Goal: Find specific page/section: Find specific page/section

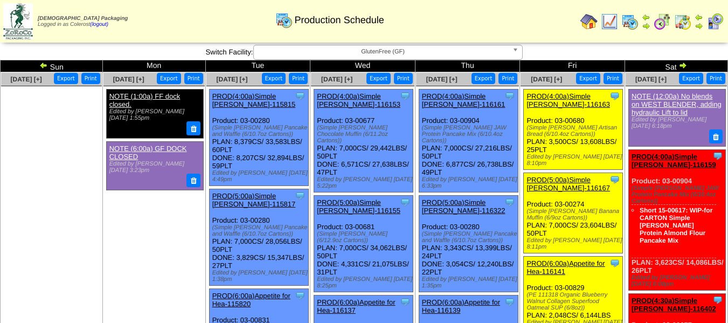
click at [441, 53] on span "GlutenFree (GF)" at bounding box center [383, 51] width 250 height 13
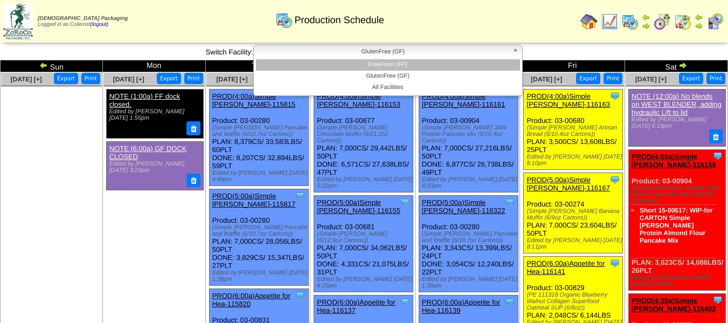
click at [434, 67] on li "FreeFrom (FF)" at bounding box center [388, 64] width 264 height 11
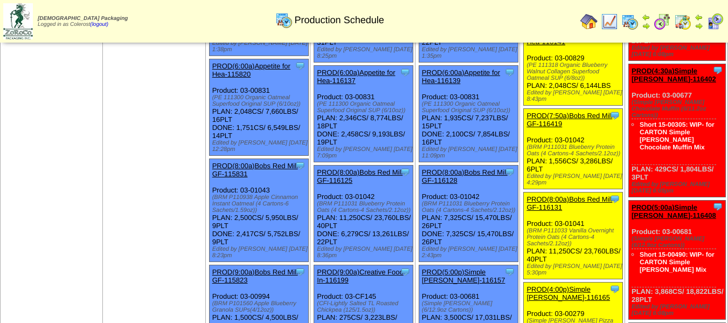
scroll to position [54, 0]
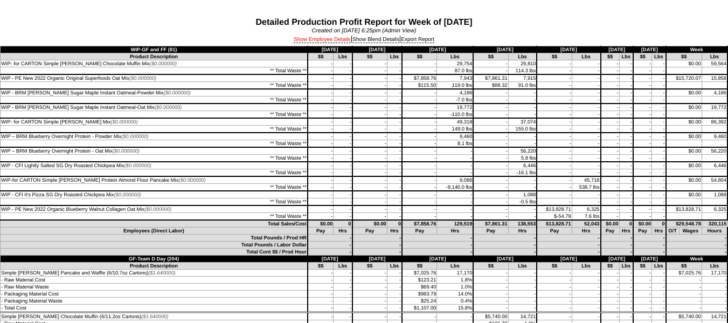
click at [325, 40] on link "Show Employee Details" at bounding box center [322, 40] width 57 height 6
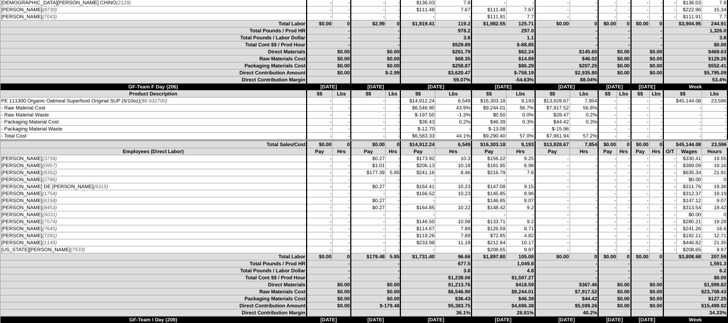
scroll to position [862, 0]
